Goal: Information Seeking & Learning: Understand process/instructions

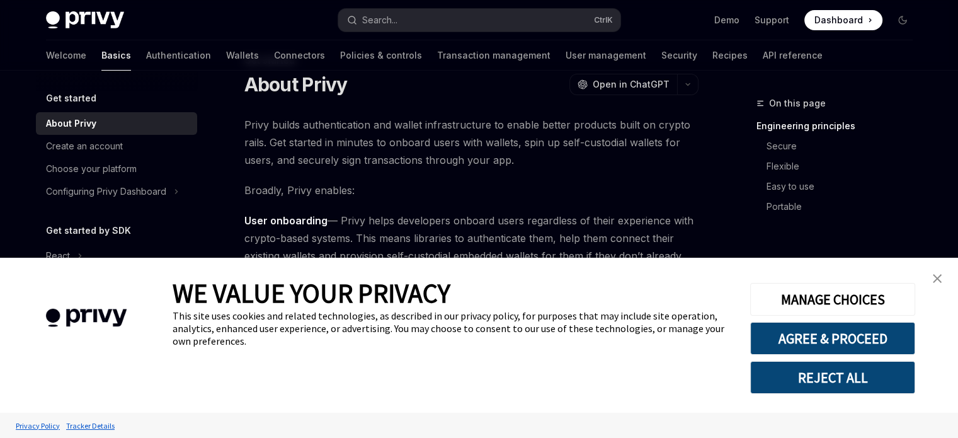
click at [939, 280] on img "close banner" at bounding box center [936, 278] width 9 height 9
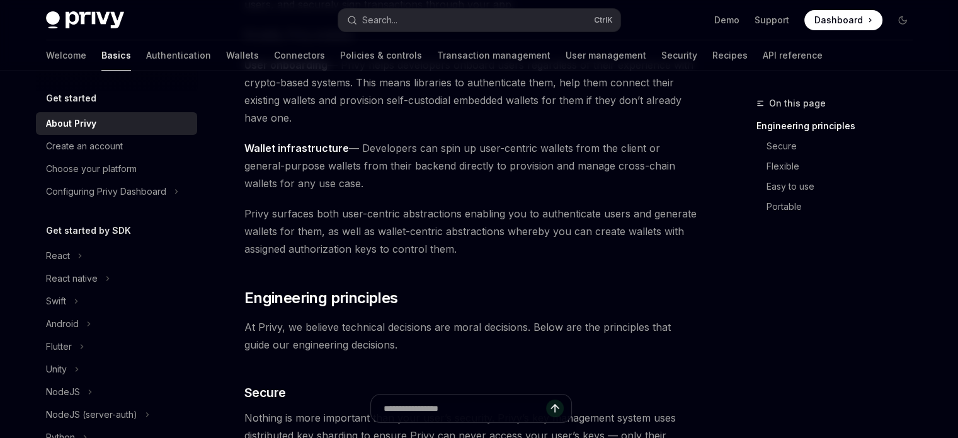
scroll to position [36, 0]
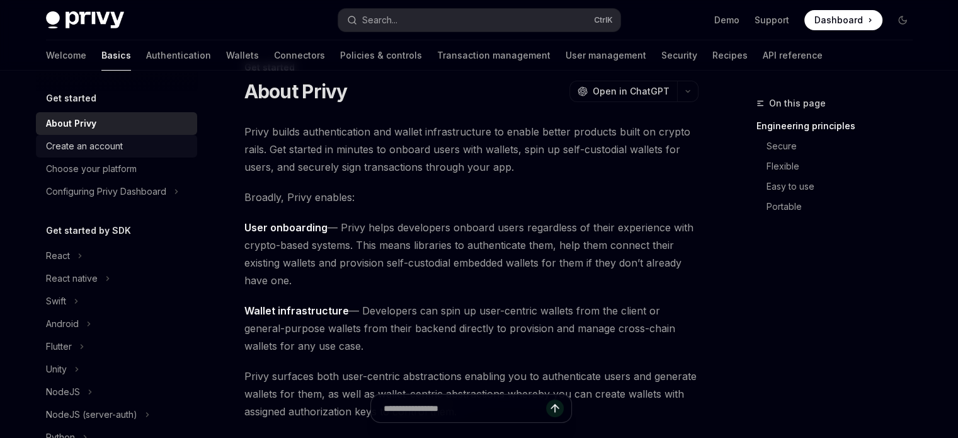
click at [50, 145] on div "Create an account" at bounding box center [84, 146] width 77 height 15
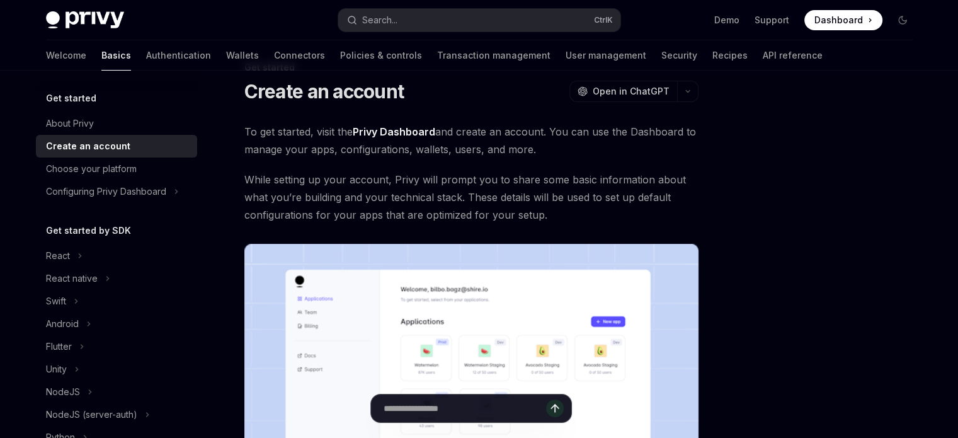
scroll to position [369, 0]
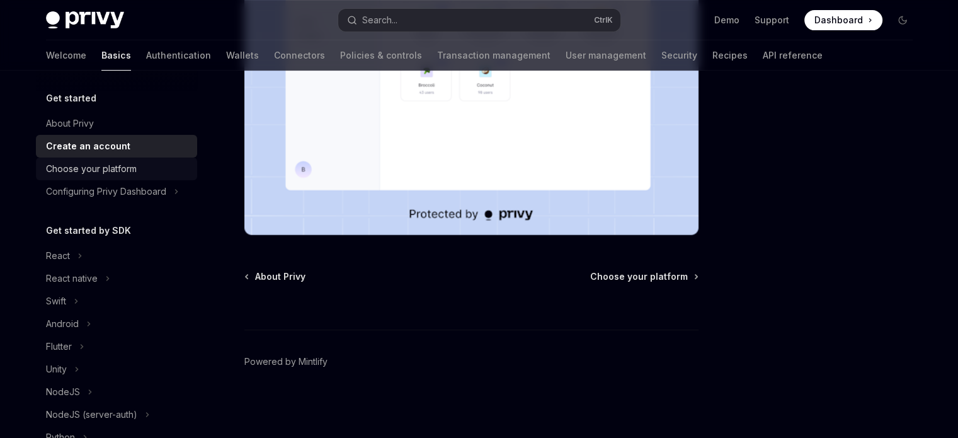
click at [136, 166] on div "Choose your platform" at bounding box center [118, 168] width 144 height 15
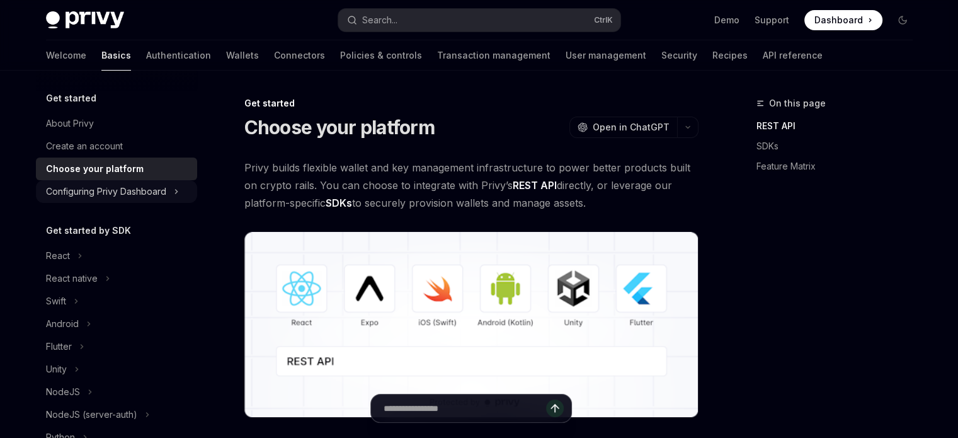
click at [120, 181] on button "Configuring Privy Dashboard" at bounding box center [116, 191] width 161 height 23
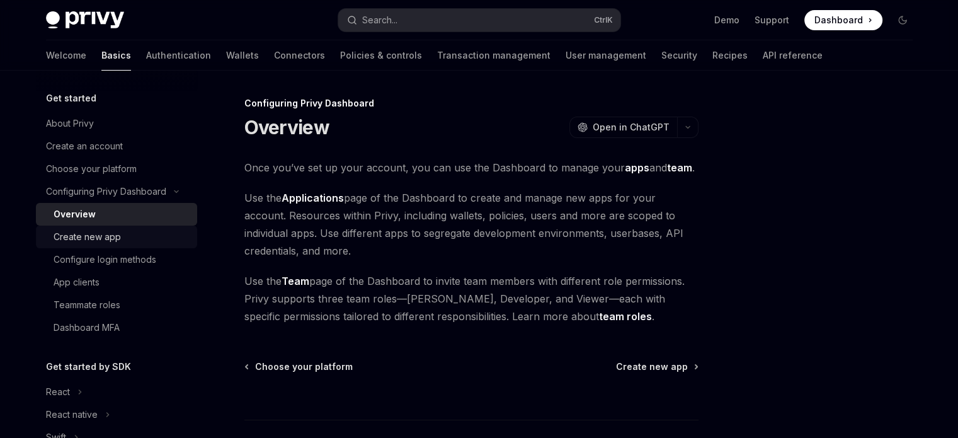
click at [106, 233] on div "Create new app" at bounding box center [87, 236] width 67 height 15
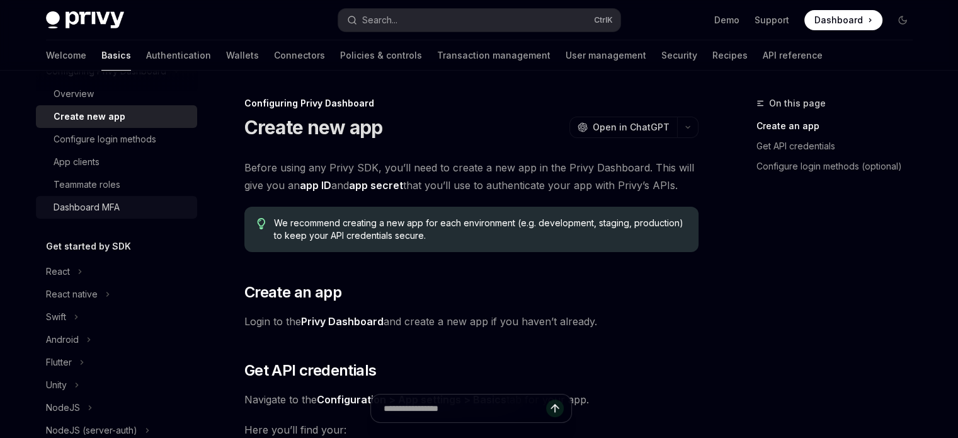
scroll to position [121, 0]
click at [73, 271] on button "React" at bounding box center [116, 270] width 161 height 23
type textarea "*"
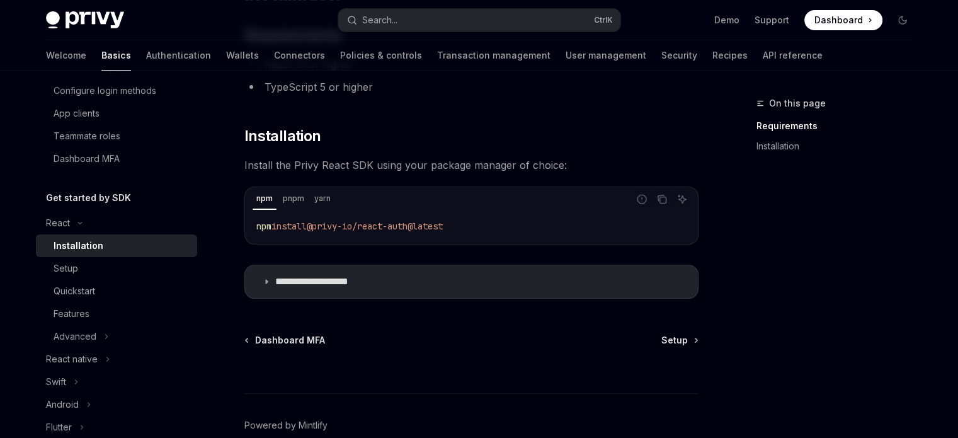
scroll to position [132, 0]
click at [659, 193] on button "Copy the contents from the code block" at bounding box center [662, 200] width 16 height 16
